Goal: Check status: Check status

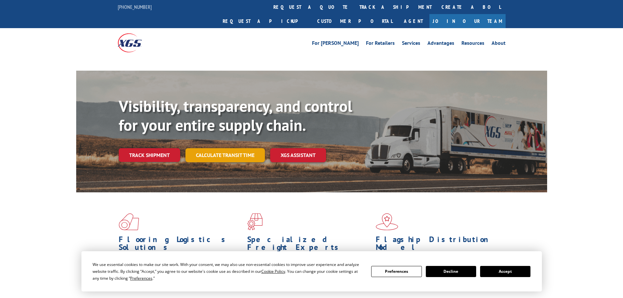
click at [240, 148] on link "Calculate transit time" at bounding box center [224, 155] width 79 height 14
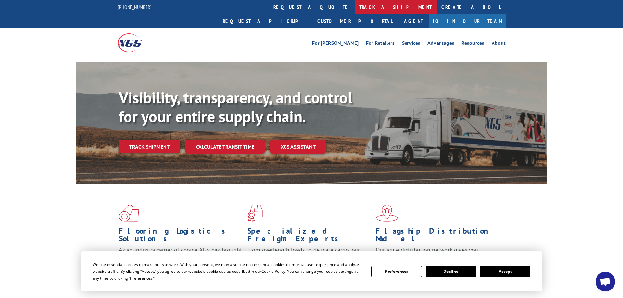
click at [355, 9] on link "track a shipment" at bounding box center [396, 7] width 82 height 14
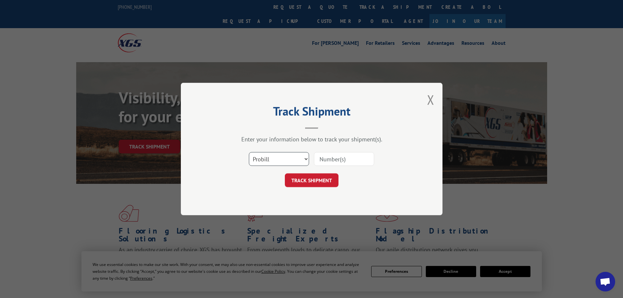
click at [295, 160] on select "Select category... Probill BOL PO" at bounding box center [279, 159] width 60 height 14
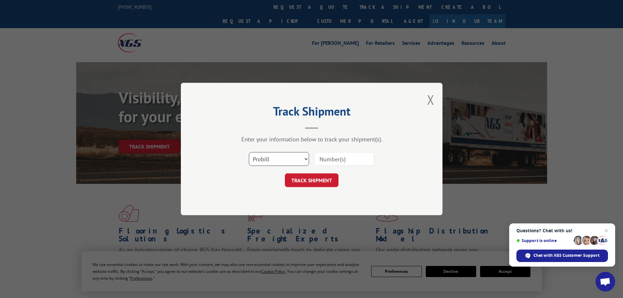
click at [249, 152] on select "Select category... Probill BOL PO" at bounding box center [279, 159] width 60 height 14
click at [338, 160] on input at bounding box center [344, 159] width 60 height 14
paste input "16571152"
type input "16571152"
click at [321, 182] on button "TRACK SHIPMENT" at bounding box center [312, 180] width 54 height 14
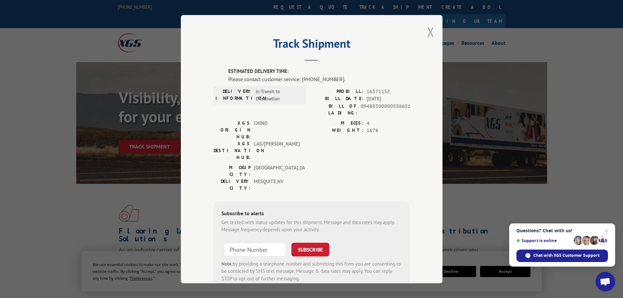
click at [430, 26] on button "Close modal" at bounding box center [430, 31] width 7 height 17
